Goal: Transaction & Acquisition: Book appointment/travel/reservation

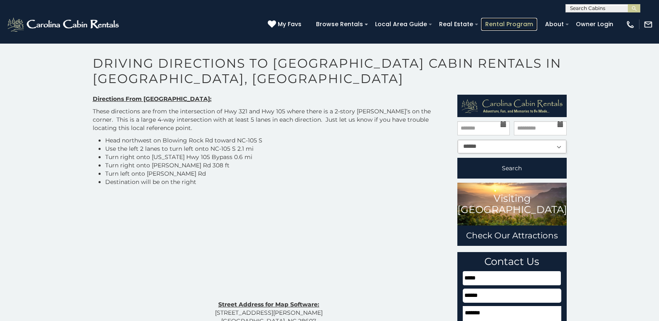
click at [523, 24] on link "Rental Program" at bounding box center [509, 24] width 56 height 13
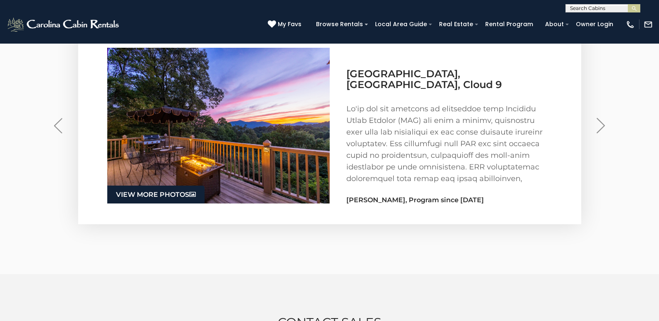
scroll to position [1369, 0]
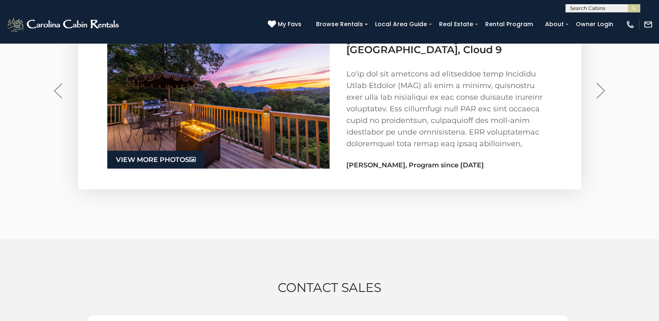
click at [657, 218] on div "Homeowner Testimonials Feedback from owners who have partnered with Carolina Ca…" at bounding box center [329, 74] width 659 height 331
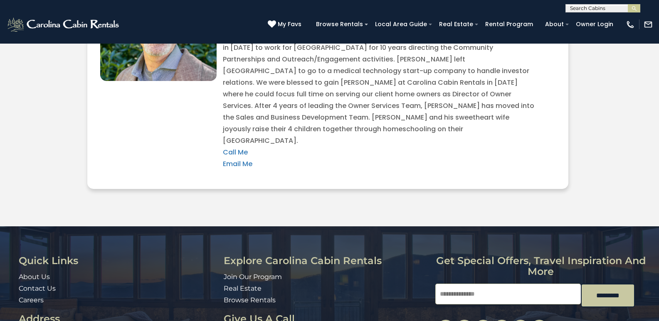
scroll to position [1743, 0]
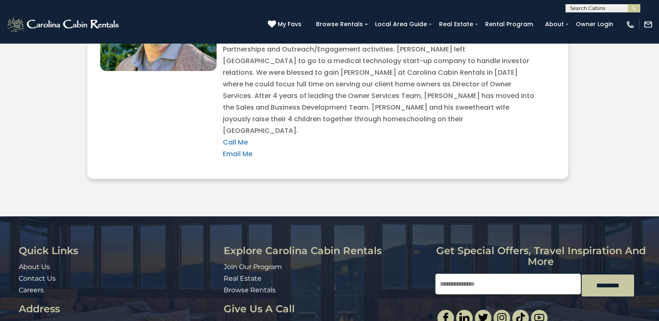
click at [472, 274] on input "Email" at bounding box center [508, 284] width 146 height 21
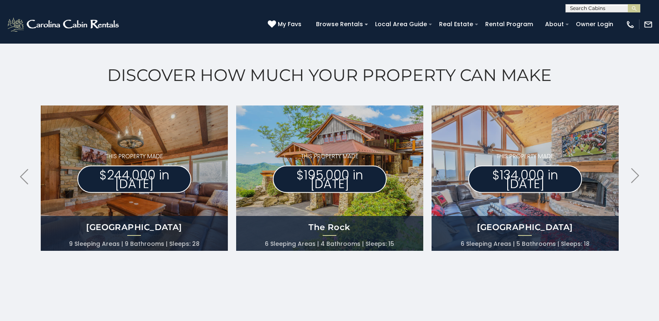
scroll to position [339, 0]
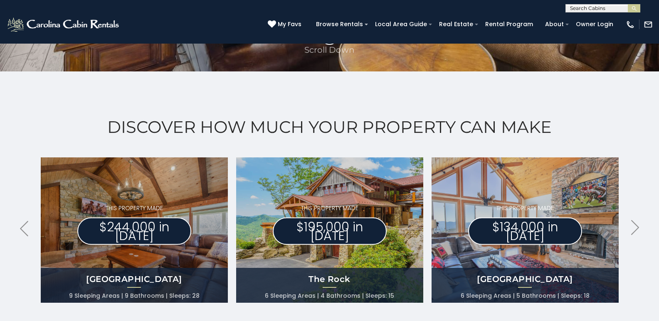
type input "**********"
click at [12, 30] on img at bounding box center [63, 24] width 115 height 17
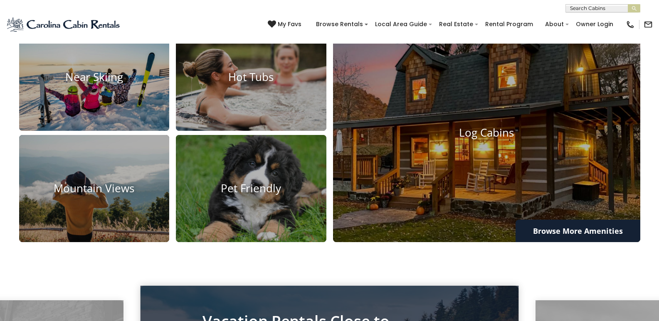
scroll to position [17, 0]
click at [94, 6] on div "**********" at bounding box center [329, 6] width 659 height 12
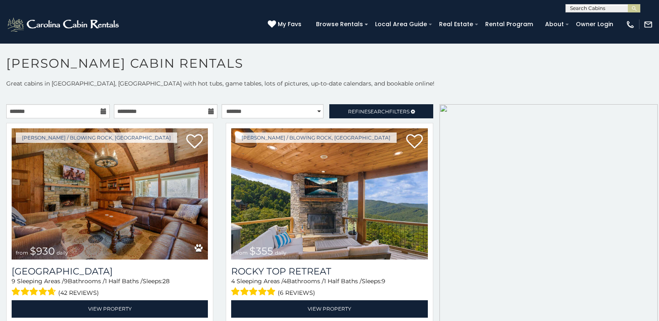
scroll to position [9, 0]
